Goal: Task Accomplishment & Management: Manage account settings

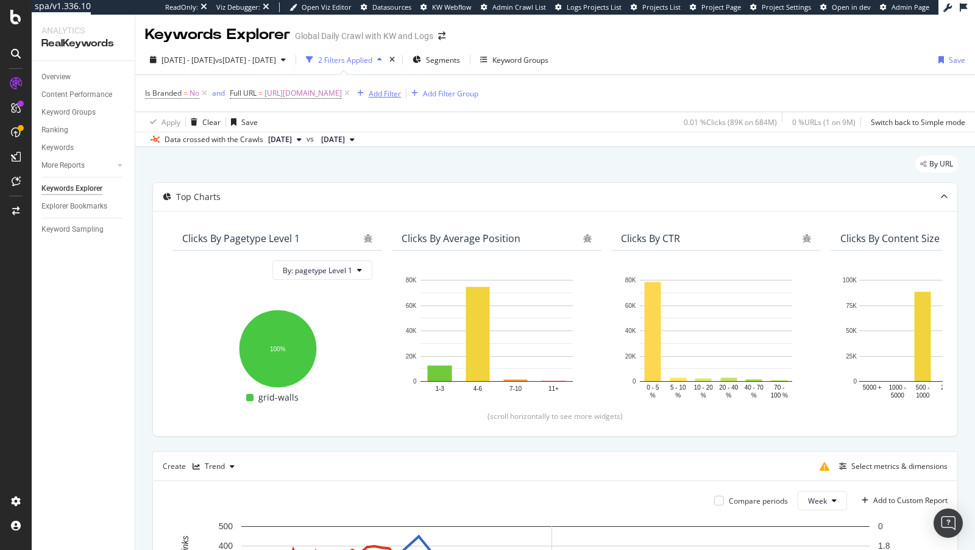
click at [369, 93] on div "button" at bounding box center [360, 93] width 16 height 7
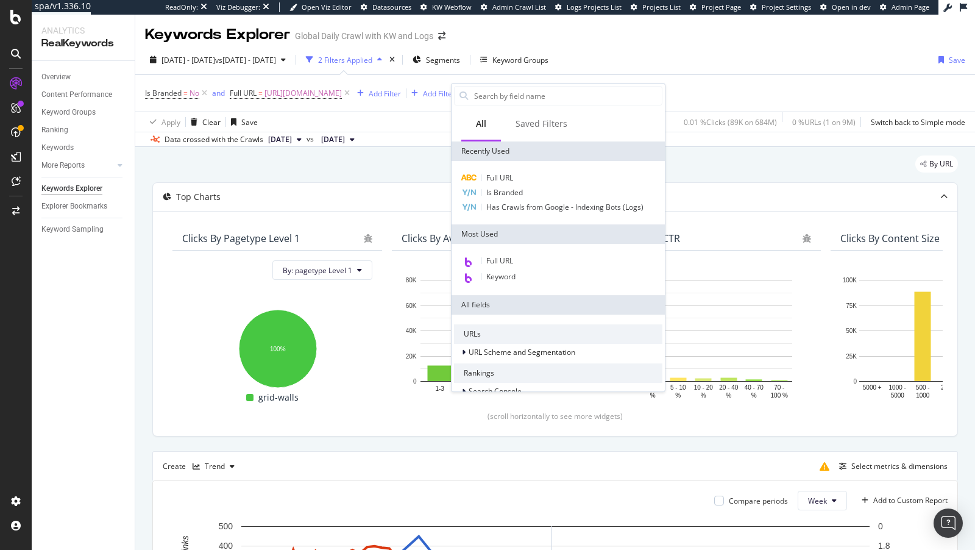
click at [378, 115] on div "Apply Clear Save 0.01 % Clicks ( 89K on 684M ) 0 % URLs ( 1 on 9M ) Switch back…" at bounding box center [555, 122] width 840 height 20
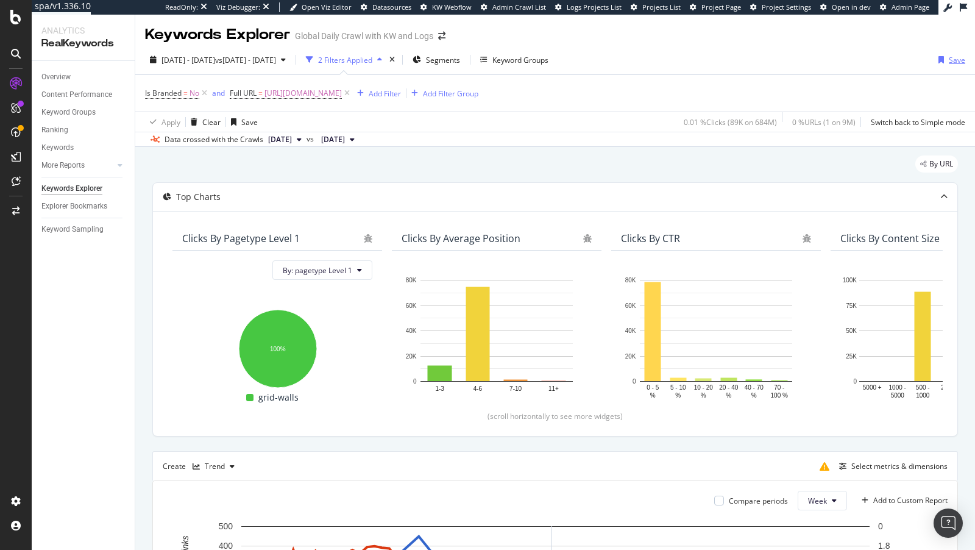
click at [952, 62] on div "Save" at bounding box center [957, 60] width 16 height 10
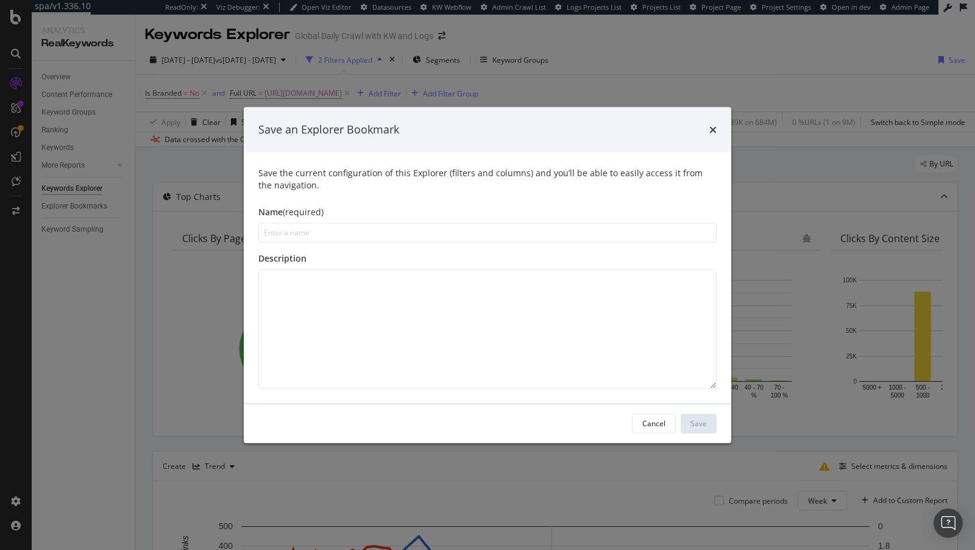
type input "R"
type input "Impact of Inlinks on 'Running Shoes' on Rankings"
click at [707, 419] on button "Save" at bounding box center [699, 422] width 36 height 19
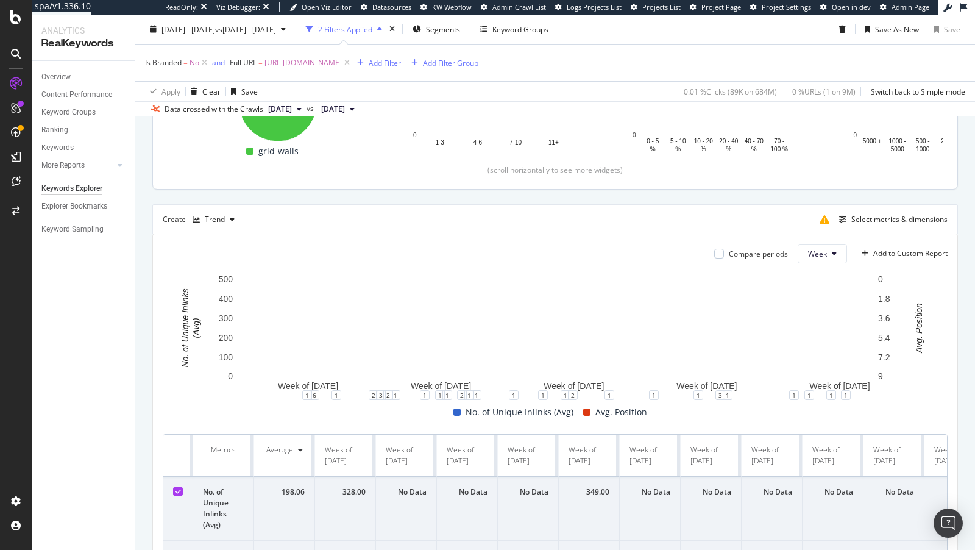
scroll to position [350, 0]
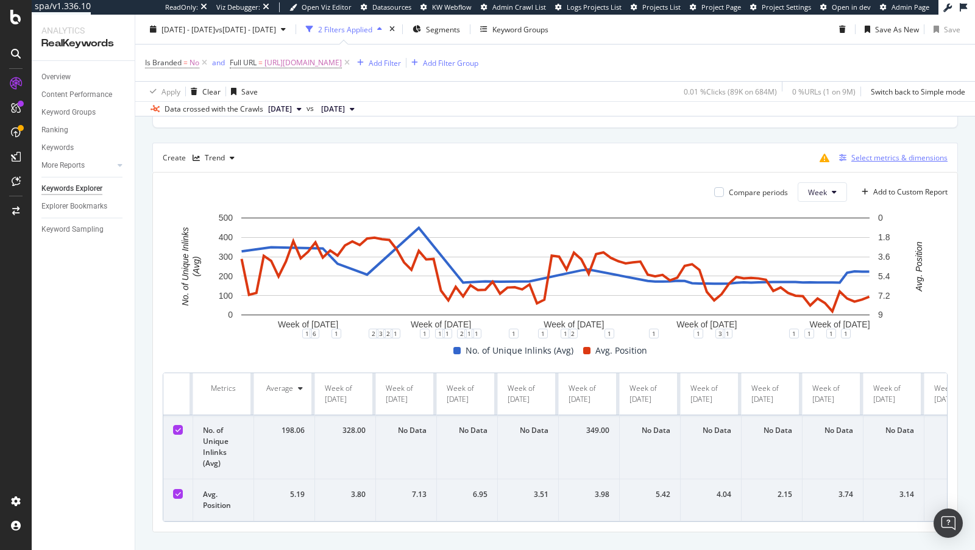
click at [865, 155] on div "Select metrics & dimensions" at bounding box center [899, 157] width 96 height 10
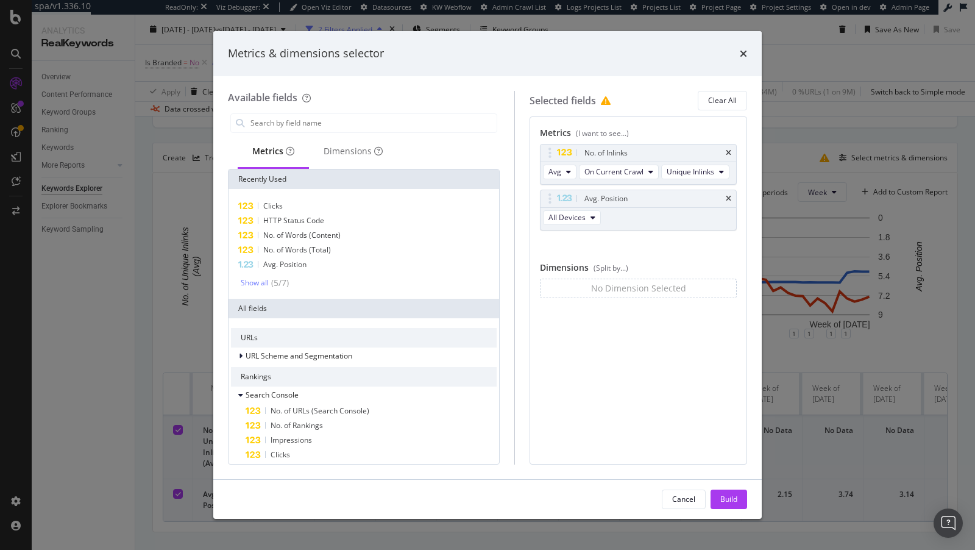
click at [742, 43] on div "Metrics & dimensions selector" at bounding box center [487, 53] width 548 height 45
click at [740, 49] on icon "times" at bounding box center [743, 54] width 7 height 10
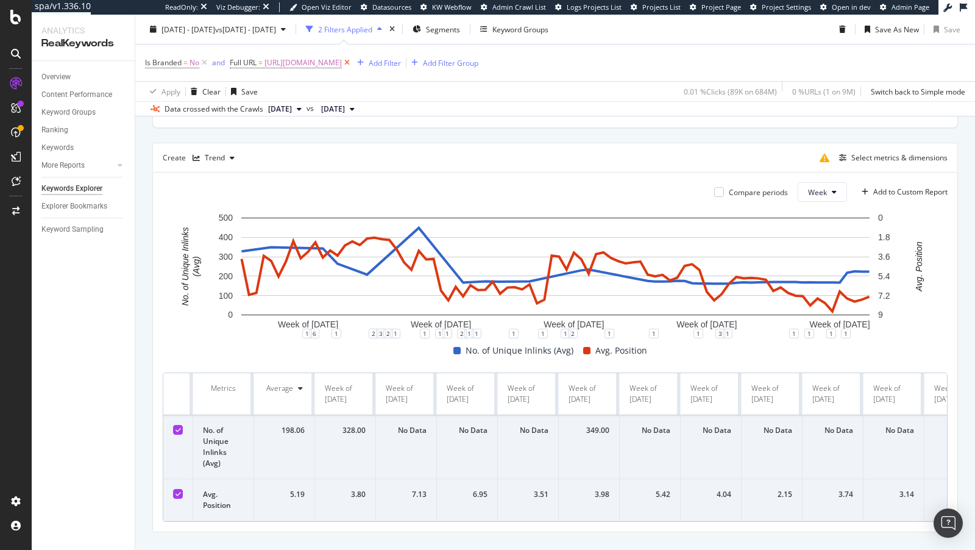
click at [352, 64] on icon at bounding box center [347, 63] width 10 height 12
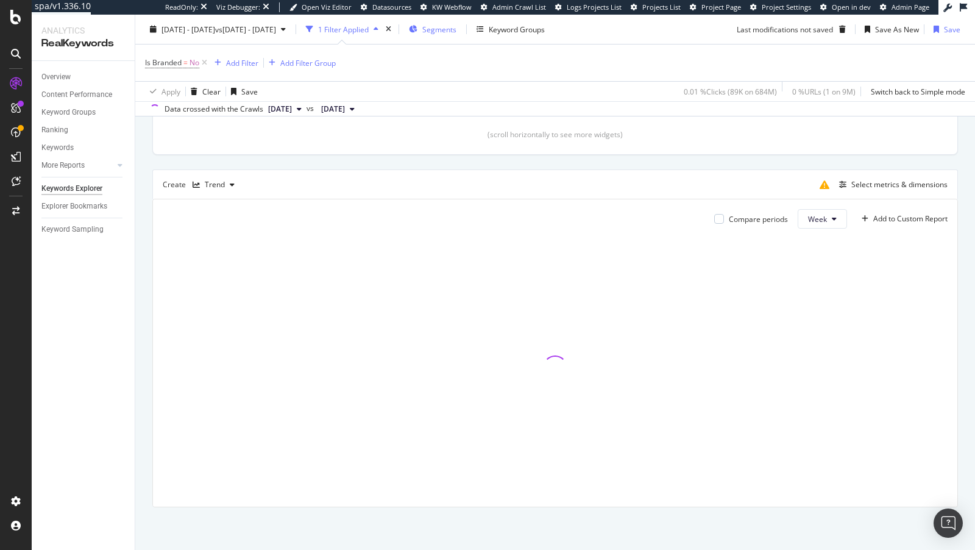
scroll to position [321, 0]
click at [545, 34] on div "Keyword Groups" at bounding box center [517, 29] width 56 height 10
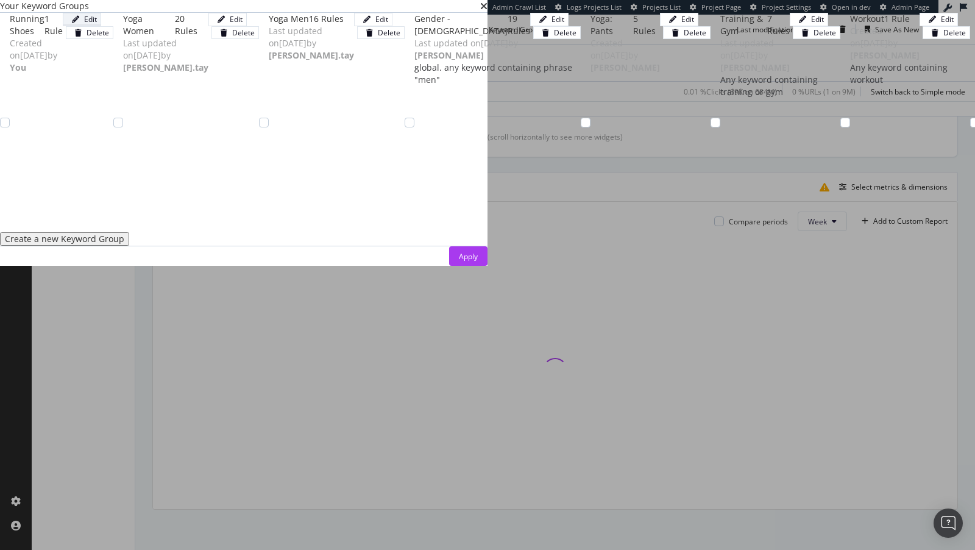
click at [79, 23] on icon "modal" at bounding box center [75, 19] width 7 height 7
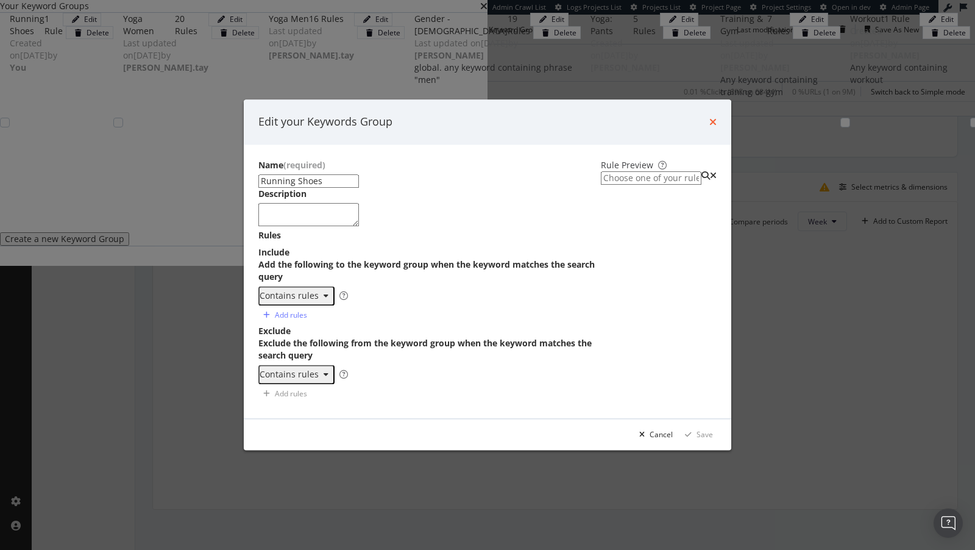
click at [717, 117] on icon "times" at bounding box center [712, 122] width 7 height 10
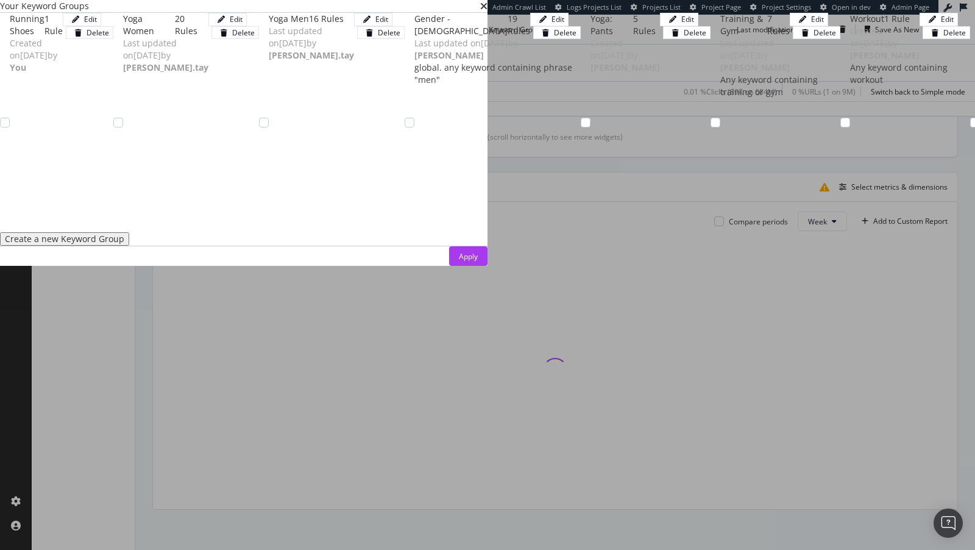
click at [113, 74] on div "Running Shoes 1 Rule Created on 2025 Jul 22nd by You Edit Delete" at bounding box center [62, 43] width 104 height 61
click at [478, 261] on div "Apply" at bounding box center [468, 256] width 19 height 10
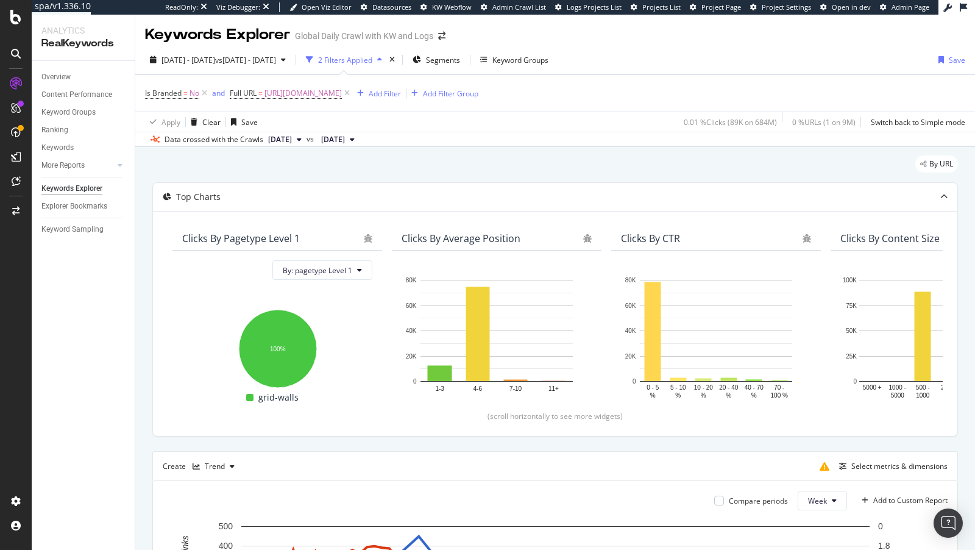
scroll to position [283, 0]
